Goal: Communication & Community: Answer question/provide support

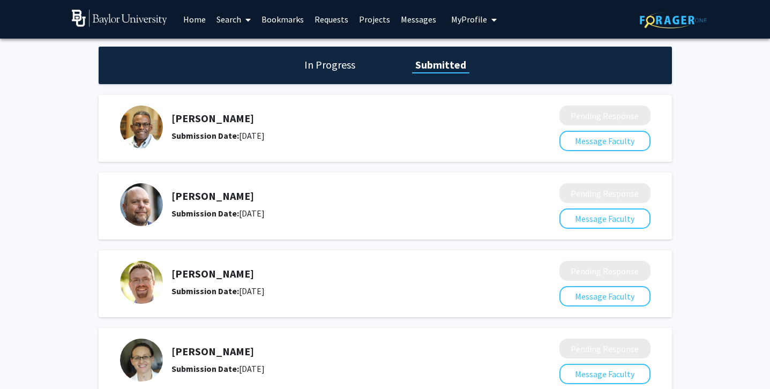
click at [416, 19] on link "Messages" at bounding box center [419, 20] width 46 height 38
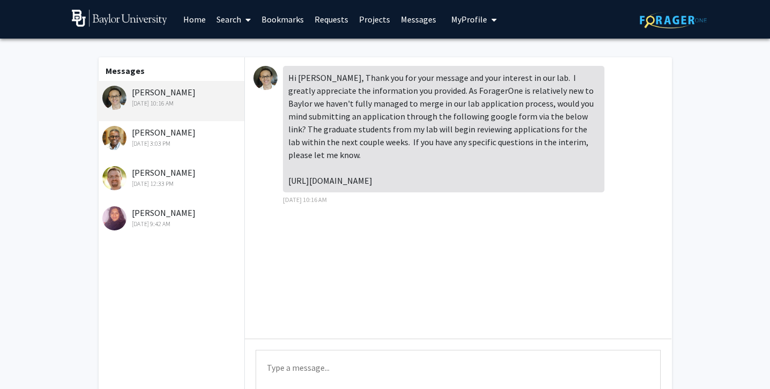
click at [198, 131] on div "[PERSON_NAME] [DATE] 3:03 PM" at bounding box center [172, 137] width 140 height 23
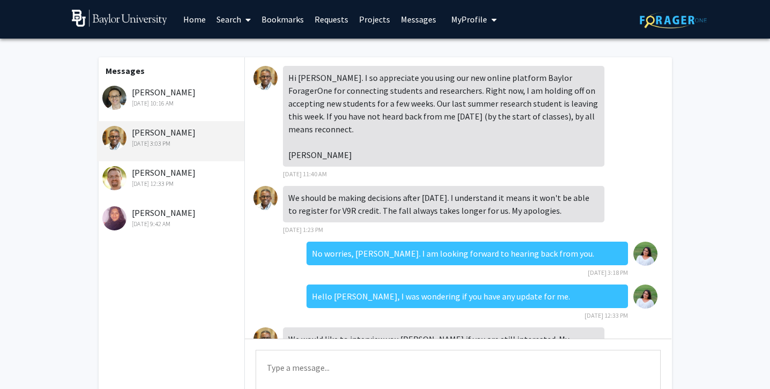
scroll to position [66, 0]
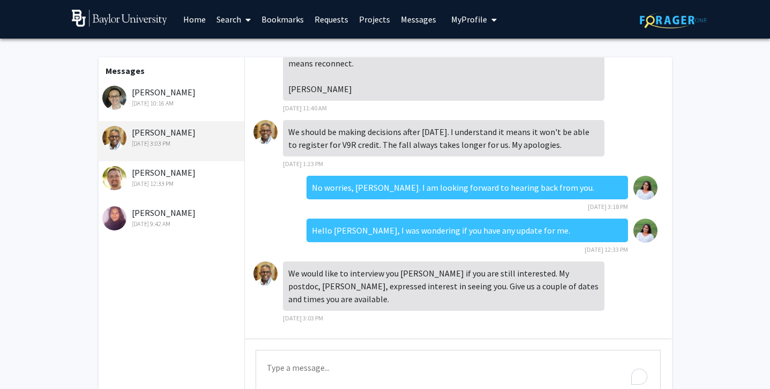
click at [315, 357] on textarea "Type a message" at bounding box center [458, 374] width 405 height 48
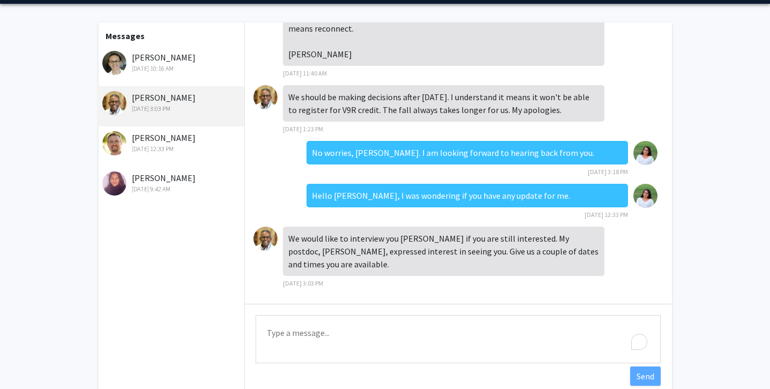
scroll to position [39, 0]
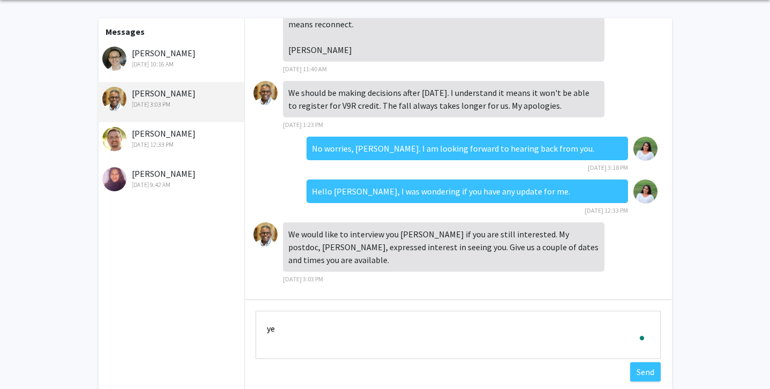
type textarea "y"
click at [297, 338] on textarea "[PERSON_NAME]," at bounding box center [458, 335] width 405 height 48
click at [297, 351] on textarea "[PERSON_NAME]," at bounding box center [458, 335] width 405 height 48
click at [339, 336] on textarea "[PERSON_NAME]," at bounding box center [458, 335] width 405 height 48
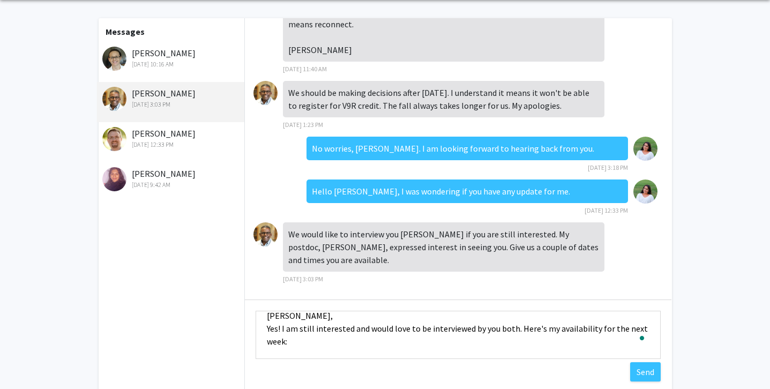
scroll to position [27, 0]
click at [286, 331] on textarea "[PERSON_NAME], Yes! I am still interested and would love to be interviewed by y…" at bounding box center [458, 335] width 405 height 48
click at [291, 337] on textarea "[PERSON_NAME], Yes! I am still interested and would love to be interviewed by y…" at bounding box center [458, 335] width 405 height 48
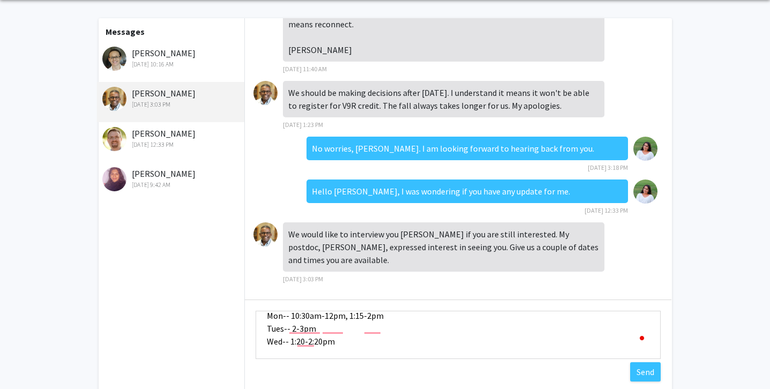
scroll to position [53, 0]
click at [339, 346] on textarea "[PERSON_NAME], Yes! I am still interested and would love to be interviewed by y…" at bounding box center [458, 335] width 405 height 48
click at [332, 352] on textarea "[PERSON_NAME], Yes! I am still interested and would love to be interviewed by y…" at bounding box center [458, 335] width 405 height 48
click at [302, 355] on textarea "[PERSON_NAME], Yes! I am still interested and would love to be interviewed by y…" at bounding box center [458, 335] width 405 height 48
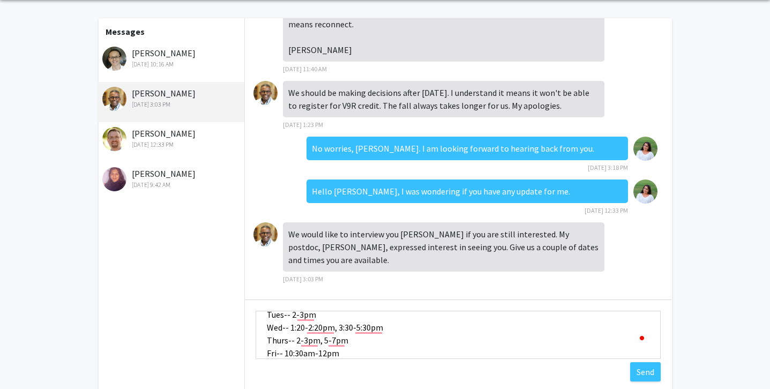
click at [351, 354] on textarea "[PERSON_NAME], Yes! I am still interested and would love to be interviewed by y…" at bounding box center [458, 335] width 405 height 48
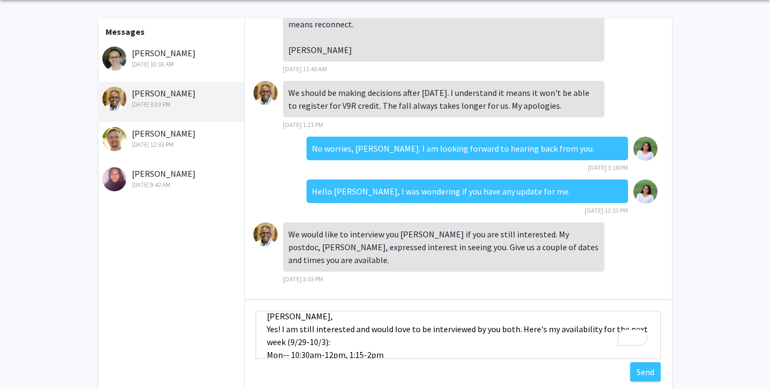
scroll to position [0, 0]
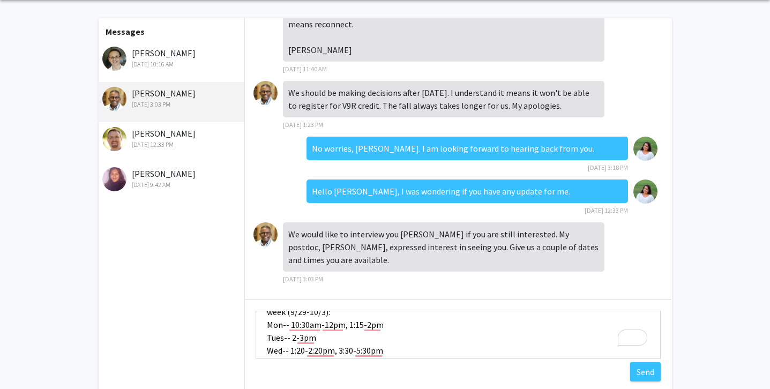
click at [452, 332] on textarea "[PERSON_NAME], Yes! I am still interested and would love to be interviewed by y…" at bounding box center [458, 335] width 405 height 48
click at [443, 324] on textarea "[PERSON_NAME], Yes! I am still interested and would love to be interviewed by y…" at bounding box center [458, 335] width 405 height 48
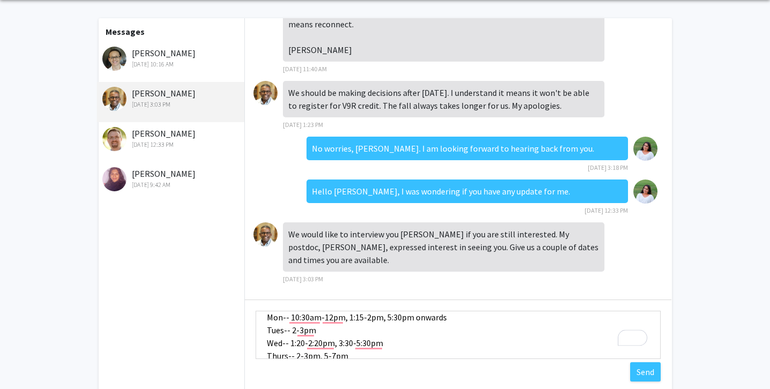
click at [430, 345] on textarea "[PERSON_NAME], Yes! I am still interested and would love to be interviewed by y…" at bounding box center [458, 335] width 405 height 48
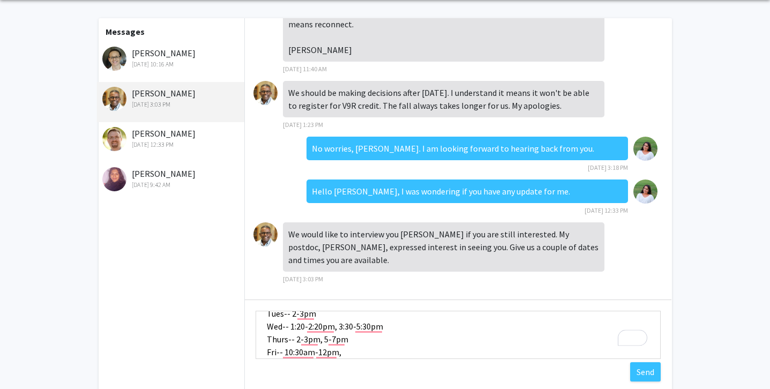
scroll to position [81, 0]
click at [386, 333] on textarea "[PERSON_NAME], Yes! I am still interested and would love to be interviewed by y…" at bounding box center [458, 335] width 405 height 48
click at [380, 325] on textarea "[PERSON_NAME], Yes! I am still interested and would love to be interviewed by y…" at bounding box center [458, 335] width 405 height 48
click at [344, 341] on textarea "[PERSON_NAME], Yes! I am still interested and would love to be interviewed by y…" at bounding box center [458, 335] width 405 height 48
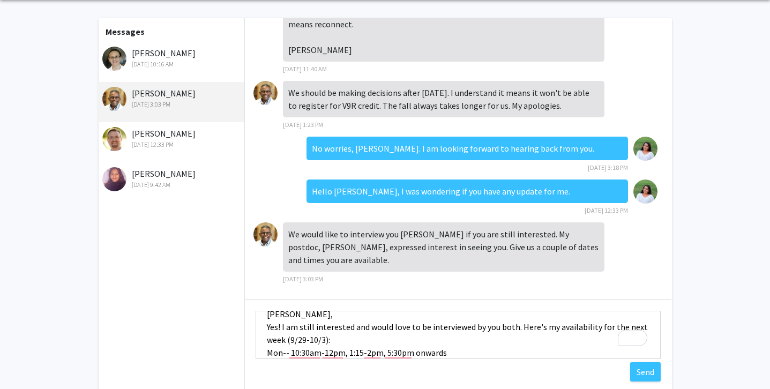
click at [386, 340] on textarea "[PERSON_NAME], Yes! I am still interested and would love to be interviewed by y…" at bounding box center [458, 335] width 405 height 48
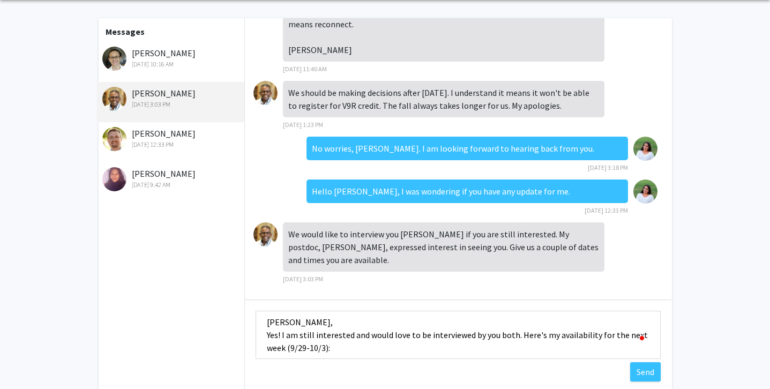
click at [519, 337] on textarea "[PERSON_NAME], Yes! I am still interested and would love to be interviewed by y…" at bounding box center [458, 335] width 405 height 48
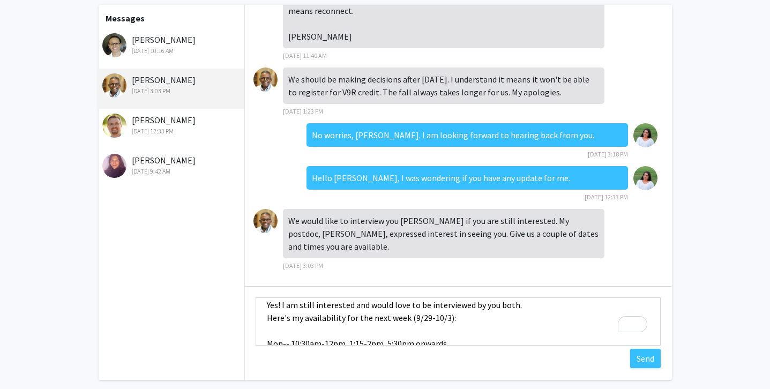
click at [532, 304] on textarea "[PERSON_NAME], Yes! I am still interested and would love to be interviewed by y…" at bounding box center [458, 321] width 405 height 48
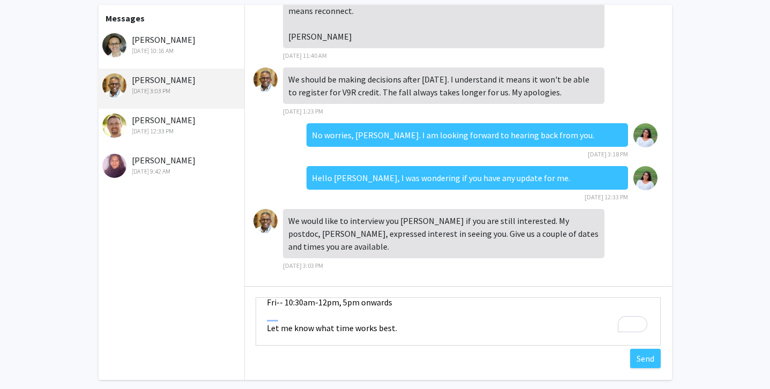
click at [264, 317] on textarea "[PERSON_NAME], Yes! I am still interested and would love to be interviewed by y…" at bounding box center [458, 321] width 405 height 48
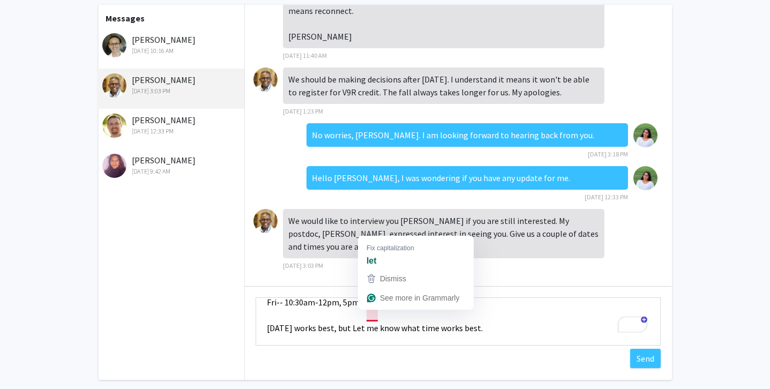
click at [368, 317] on textarea "[PERSON_NAME], Yes! I am still interested and would love to be interviewed by y…" at bounding box center [458, 321] width 405 height 48
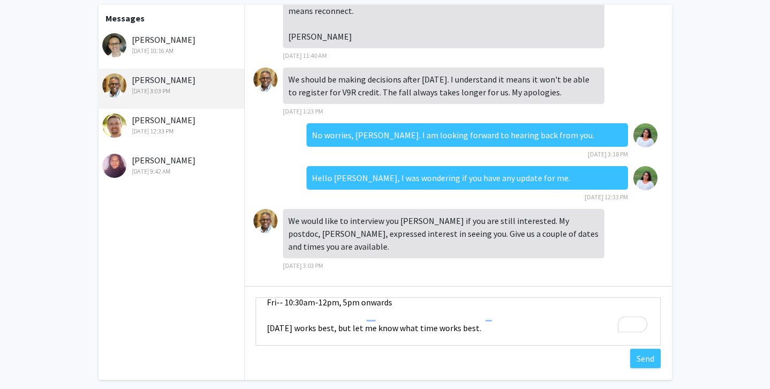
click at [479, 316] on textarea "[PERSON_NAME], Yes! I am still interested and would love to be interviewed by y…" at bounding box center [458, 321] width 405 height 48
click at [525, 312] on textarea "[PERSON_NAME], Yes! I am still interested and would love to be interviewed by y…" at bounding box center [458, 321] width 405 height 48
click at [471, 339] on textarea "[PERSON_NAME], Yes! I am still interested and would love to be interviewed by y…" at bounding box center [458, 321] width 405 height 48
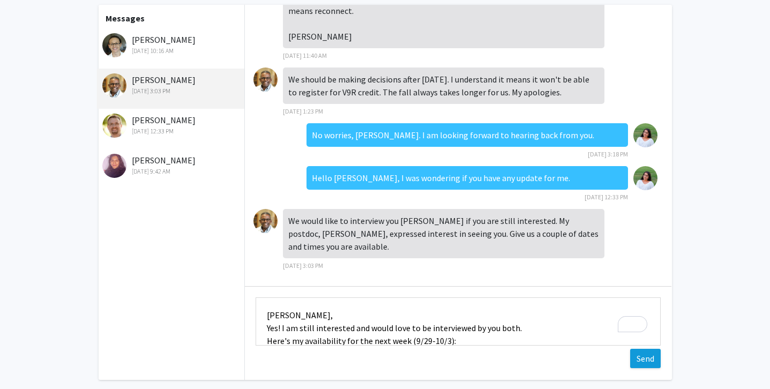
type textarea "[PERSON_NAME], Yes! I am still interested and would love to be interviewed by y…"
click at [637, 359] on button "Send" at bounding box center [645, 358] width 31 height 19
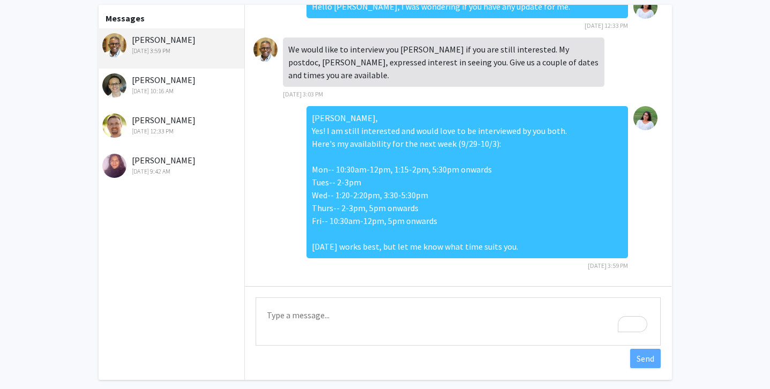
drag, startPoint x: 538, startPoint y: 248, endPoint x: 336, endPoint y: 155, distance: 222.1
click at [336, 155] on div "[PERSON_NAME], Yes! I am still interested and would love to be interviewed by y…" at bounding box center [468, 182] width 322 height 152
click at [137, 169] on div "[DATE] 9:42 AM" at bounding box center [172, 172] width 140 height 10
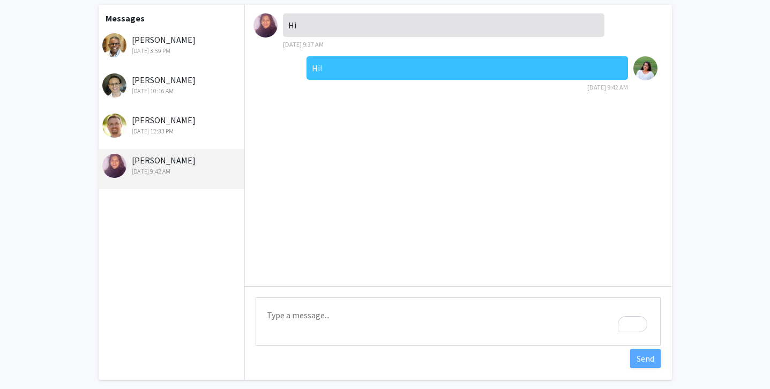
click at [273, 21] on img at bounding box center [266, 25] width 24 height 24
click at [200, 35] on div "[PERSON_NAME] [DATE] 3:59 PM" at bounding box center [172, 44] width 140 height 23
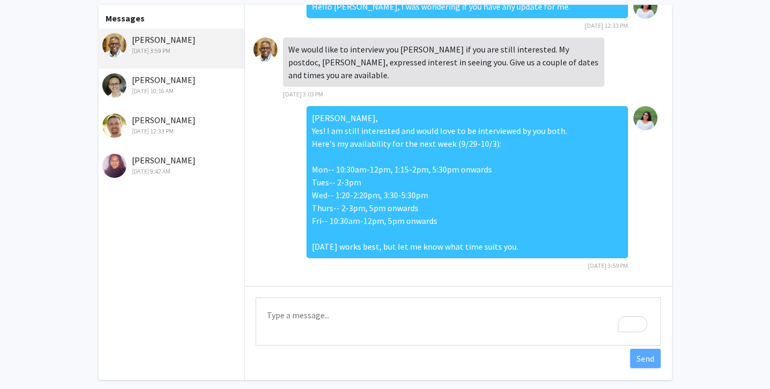
scroll to position [0, 0]
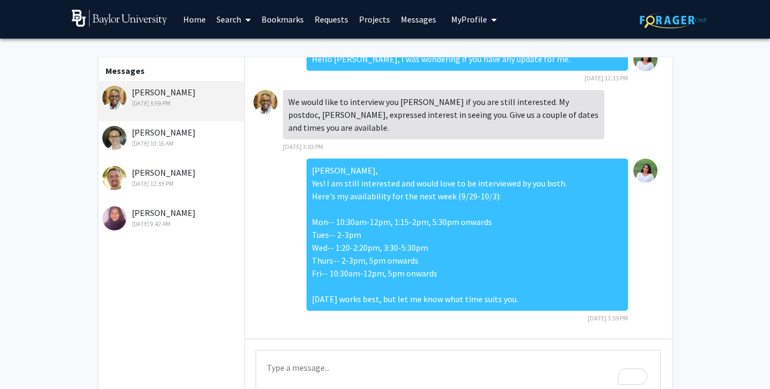
click at [464, 21] on span "My Profile" at bounding box center [469, 19] width 36 height 11
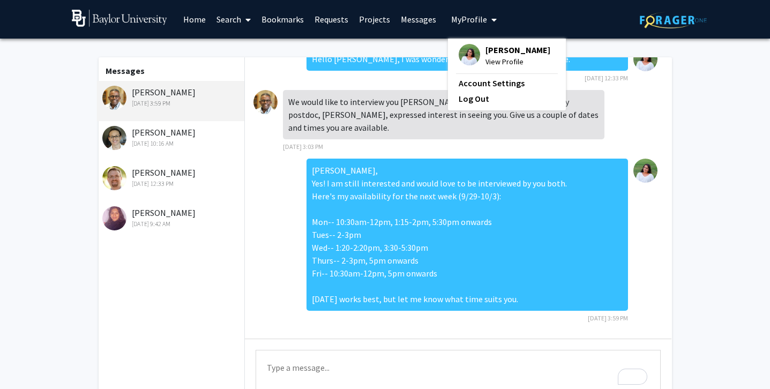
click at [459, 49] on img at bounding box center [469, 54] width 21 height 21
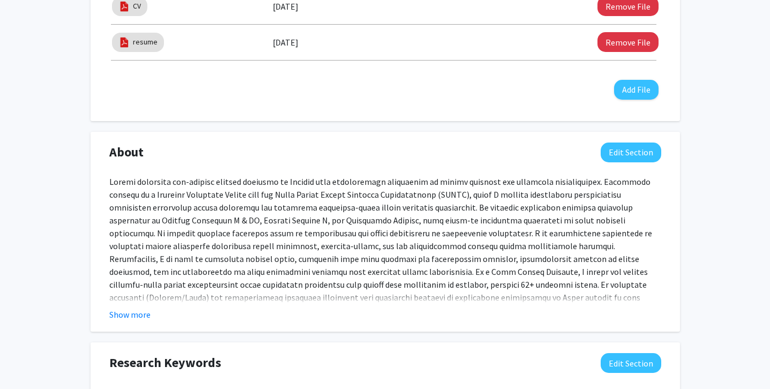
scroll to position [406, 0]
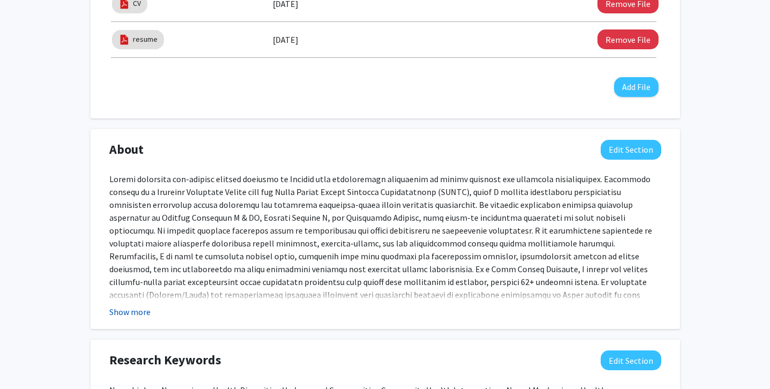
click at [143, 315] on button "Show more" at bounding box center [129, 311] width 41 height 13
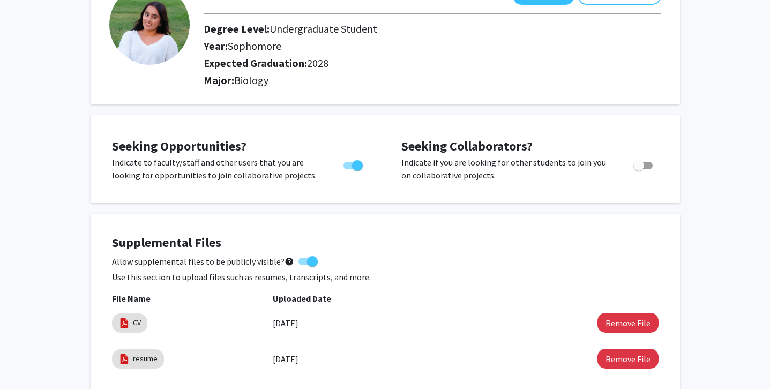
scroll to position [0, 0]
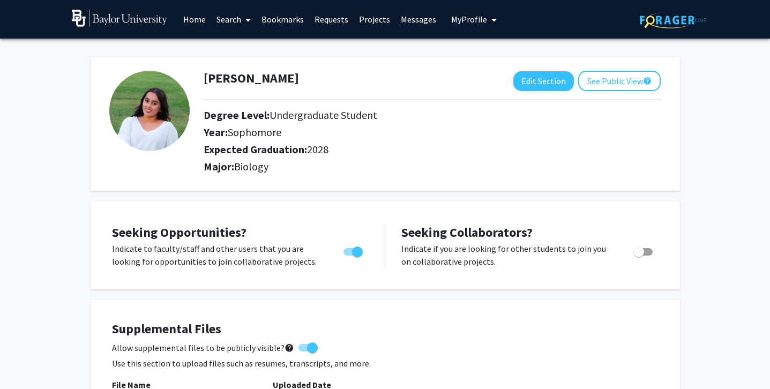
click at [400, 22] on link "Messages" at bounding box center [419, 20] width 46 height 38
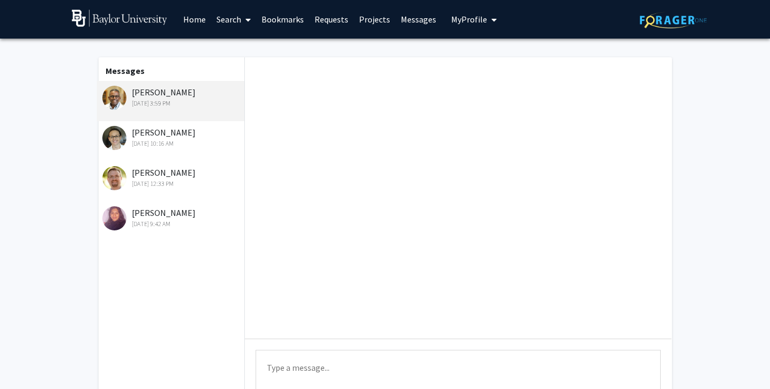
click at [154, 137] on div "[PERSON_NAME] [DATE] 10:16 AM" at bounding box center [172, 137] width 140 height 23
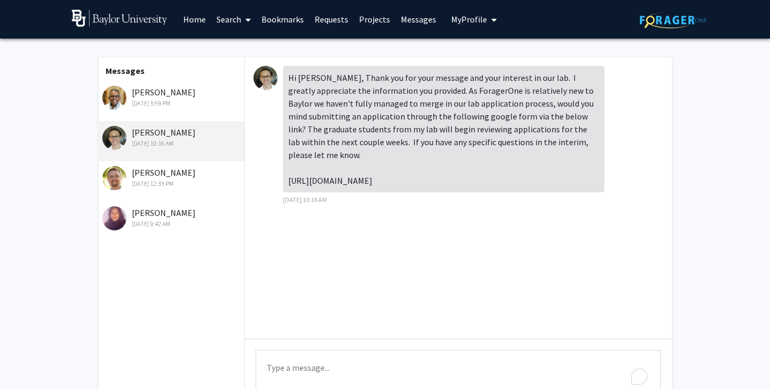
click at [317, 368] on textarea "Type a message" at bounding box center [458, 374] width 405 height 48
click at [493, 372] on textarea "I will complete the google form [DATE]! Thank you so much." at bounding box center [458, 374] width 405 height 48
click at [347, 370] on textarea "I will complete the google form [DATE]! Thank you so much." at bounding box center [458, 374] width 405 height 48
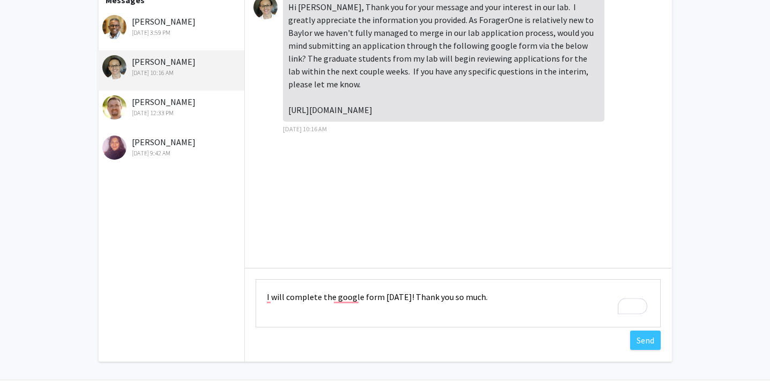
scroll to position [100, 0]
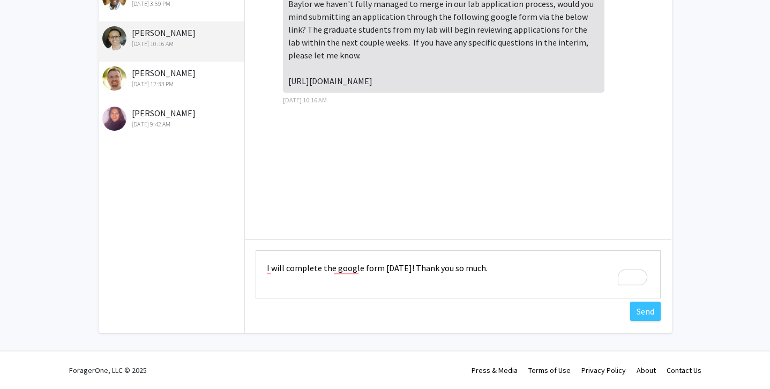
click at [506, 281] on textarea "I will complete the google form [DATE]! Thank you so much." at bounding box center [458, 274] width 405 height 48
click at [264, 265] on textarea "I will complete the google form [DATE]! Thank you so much." at bounding box center [458, 274] width 405 height 48
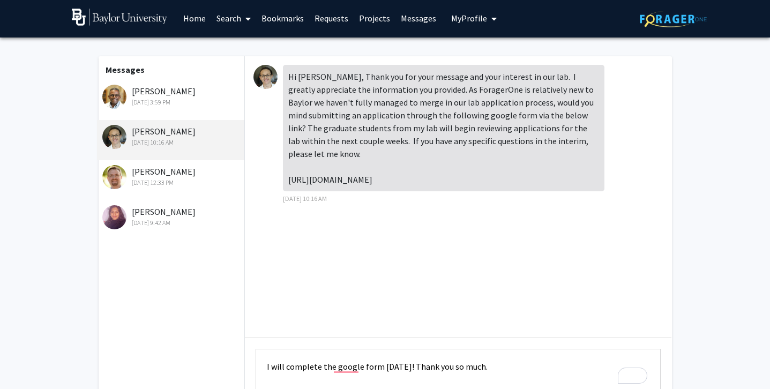
scroll to position [0, 0]
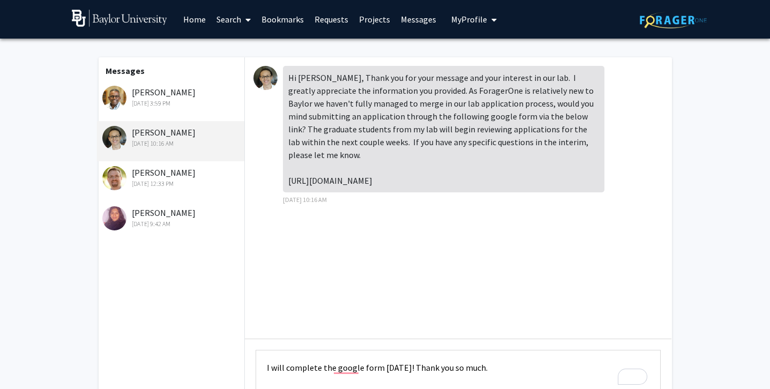
click at [267, 74] on img at bounding box center [266, 78] width 24 height 24
click at [349, 280] on div "Hi [PERSON_NAME], Thank you for your message and your interest in our lab. I gr…" at bounding box center [458, 197] width 427 height 281
click at [487, 374] on textarea "I will complete the google form [DATE]! Thank you so much." at bounding box center [458, 374] width 405 height 48
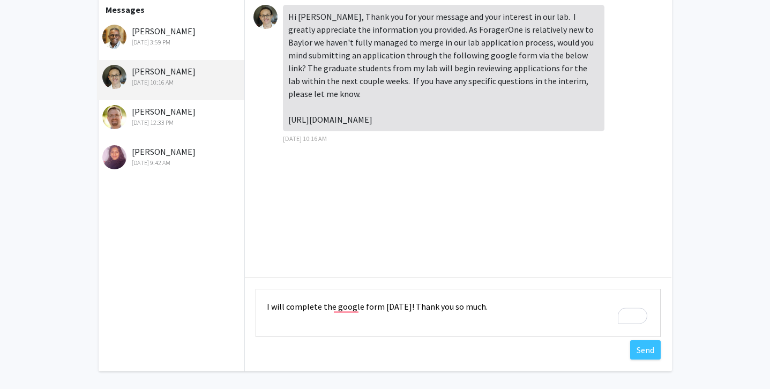
scroll to position [100, 0]
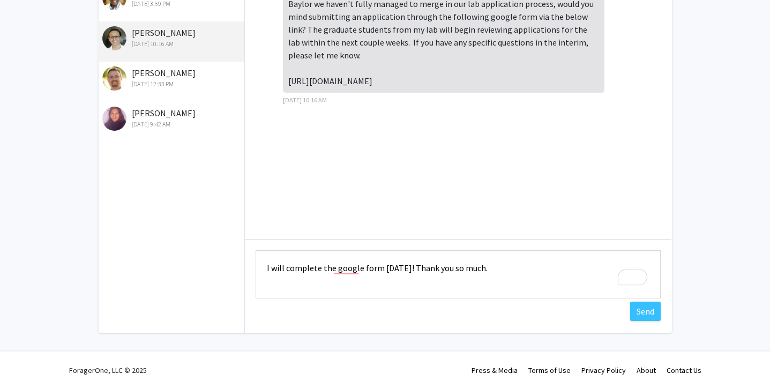
type textarea "I will complete the google form [DATE]! Thank you so much."
click at [644, 315] on button "Send" at bounding box center [645, 311] width 31 height 19
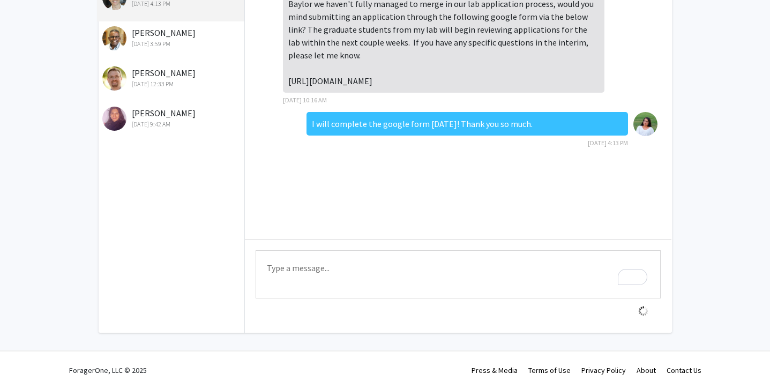
scroll to position [0, 0]
